Goal: Task Accomplishment & Management: Use online tool/utility

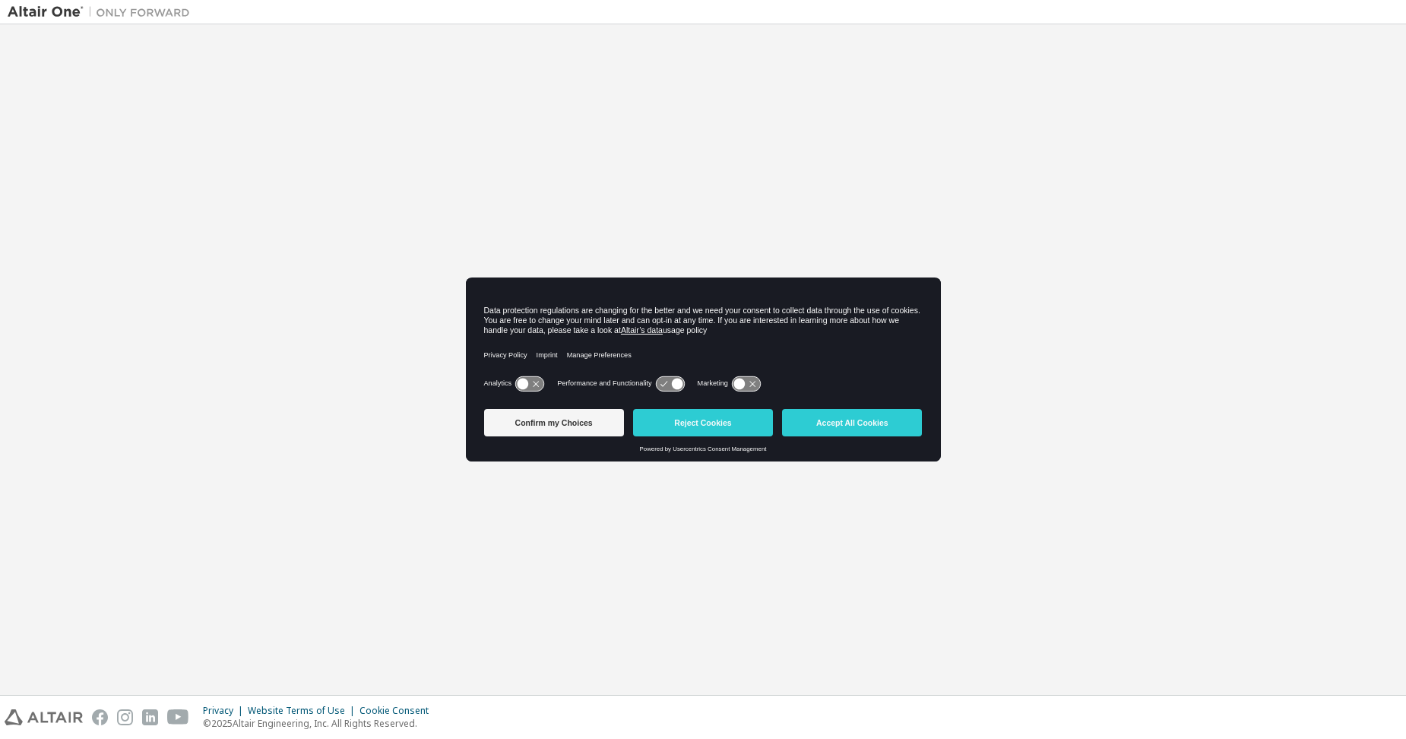
click at [824, 417] on button "Accept All Cookies" at bounding box center [852, 422] width 140 height 27
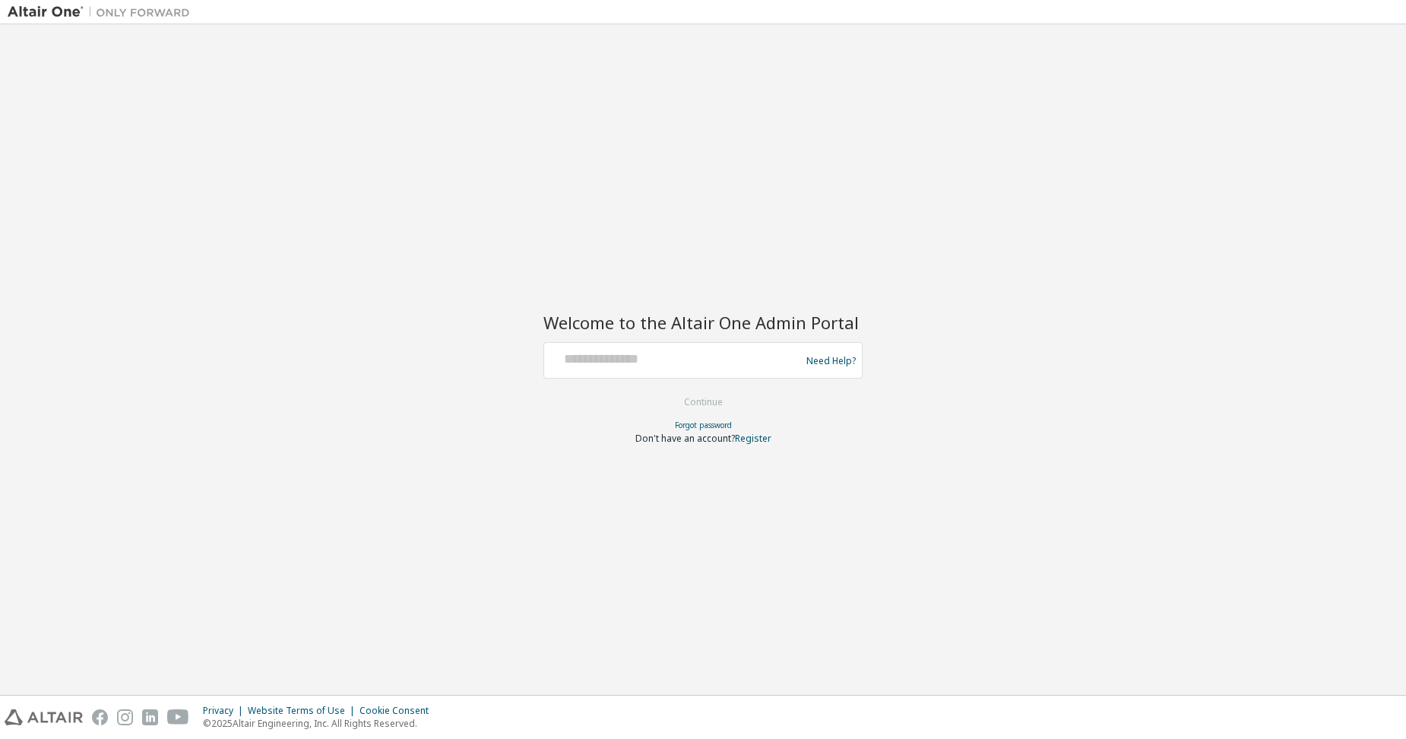
drag, startPoint x: 588, startPoint y: 370, endPoint x: 580, endPoint y: 365, distance: 9.9
click at [588, 369] on div at bounding box center [674, 360] width 249 height 29
click at [563, 360] on input "text" at bounding box center [674, 357] width 249 height 22
type input "**********"
click at [702, 404] on button "Continue" at bounding box center [703, 402] width 71 height 23
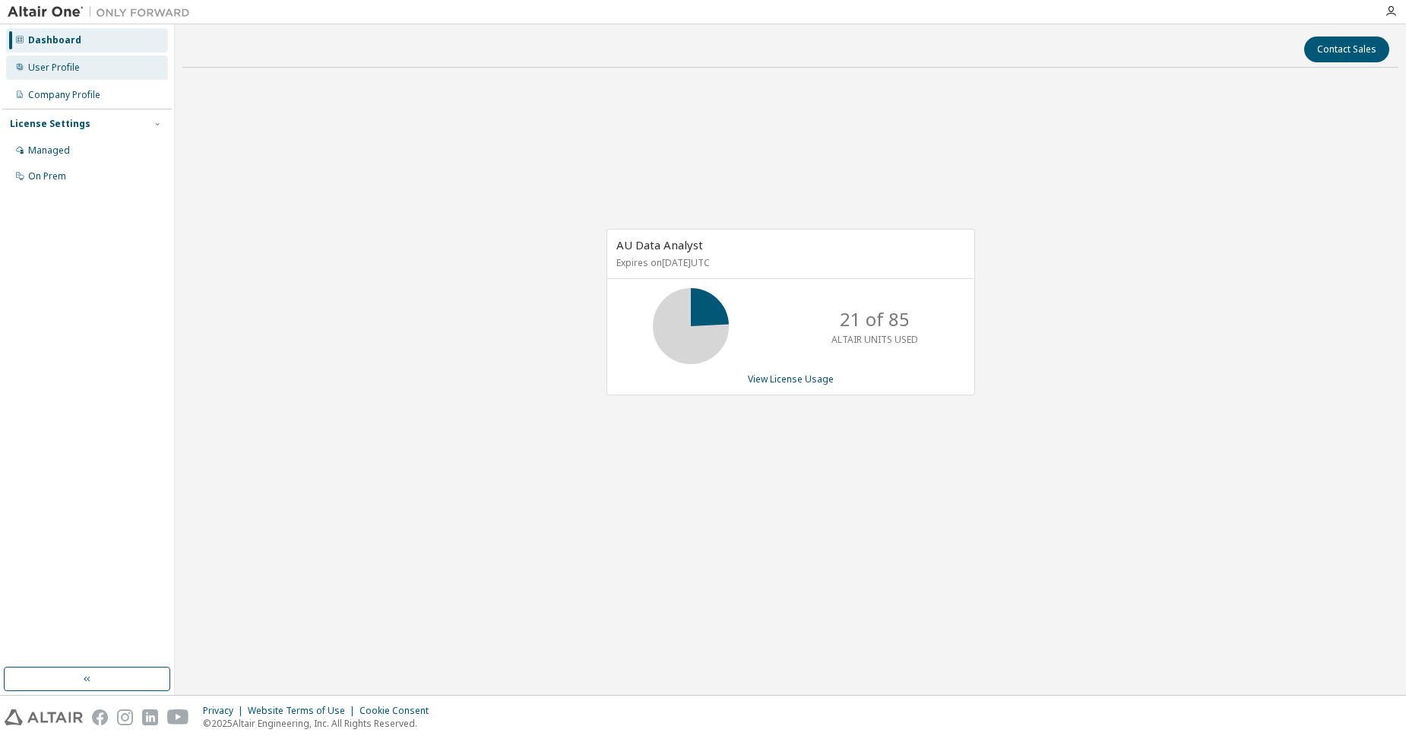
click at [55, 59] on div "User Profile" at bounding box center [87, 67] width 162 height 24
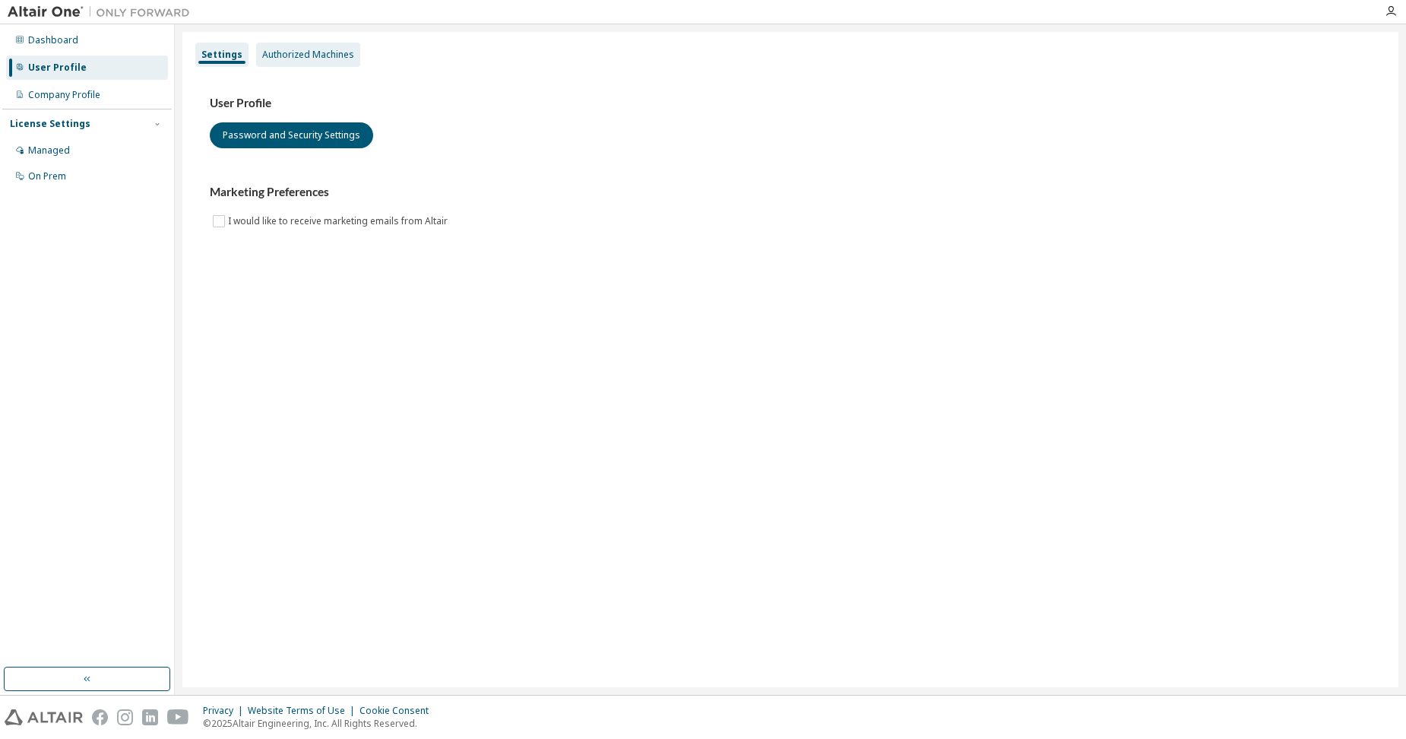
click at [300, 52] on div "Authorized Machines" at bounding box center [308, 55] width 92 height 12
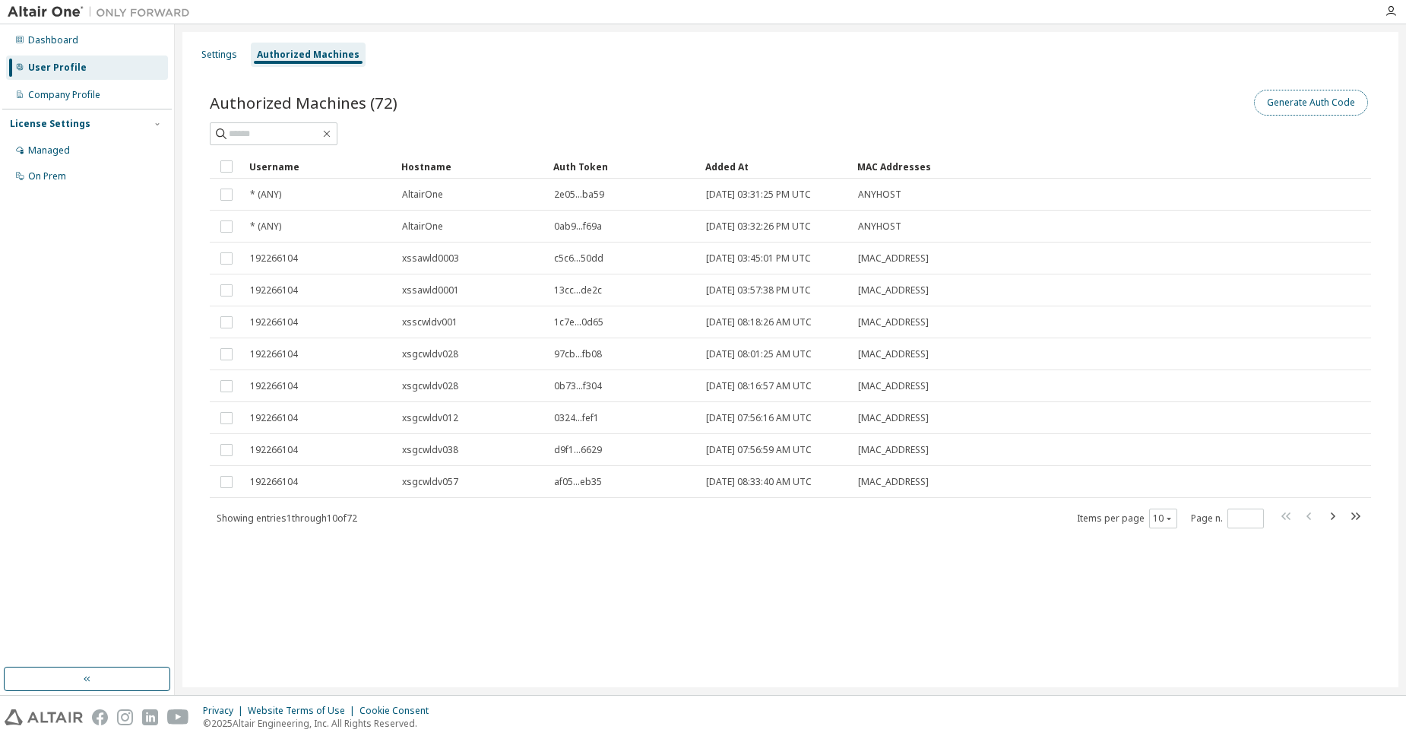
click at [1308, 94] on button "Generate Auth Code" at bounding box center [1311, 103] width 114 height 26
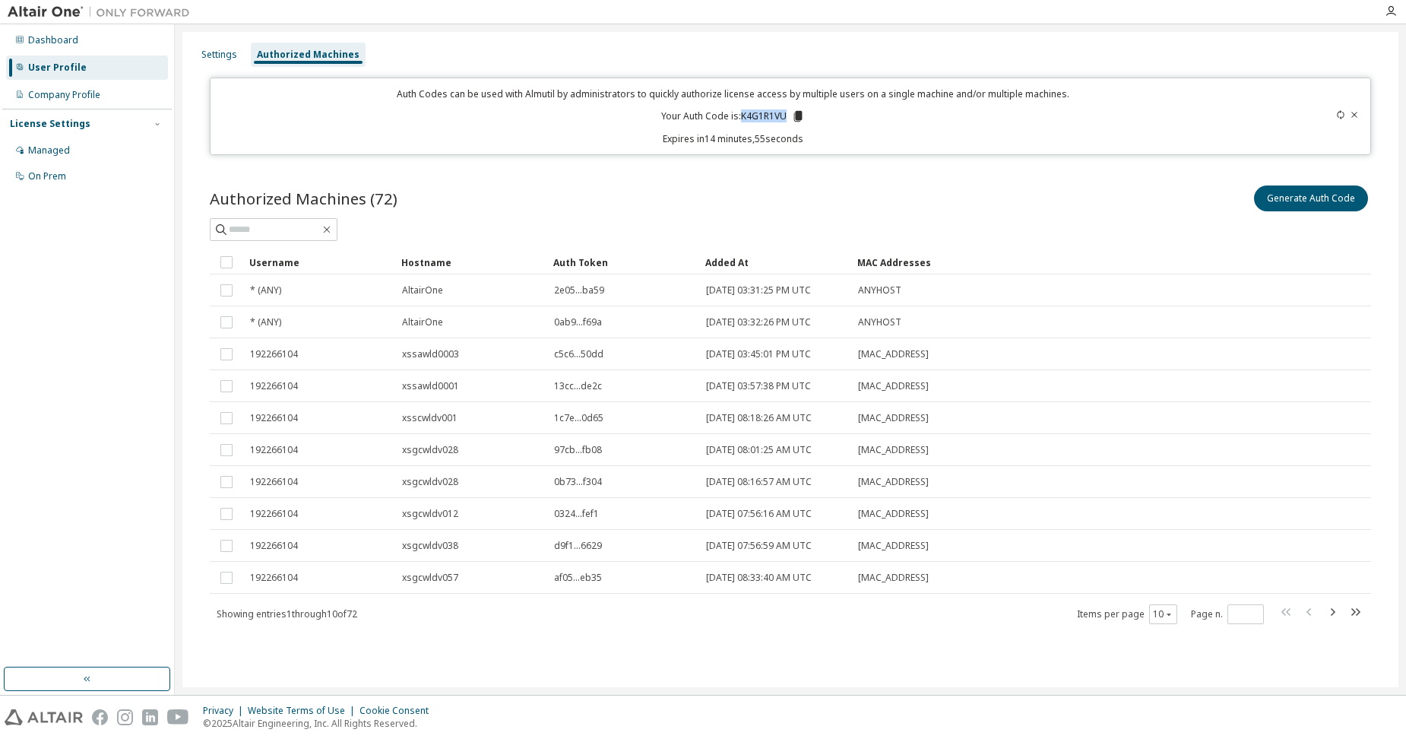
drag, startPoint x: 744, startPoint y: 111, endPoint x: 789, endPoint y: 119, distance: 46.2
click at [789, 119] on p "Your Auth Code is: K4G1R1VU" at bounding box center [733, 116] width 144 height 14
copy p "K4G1R1VU"
